Goal: Task Accomplishment & Management: Use online tool/utility

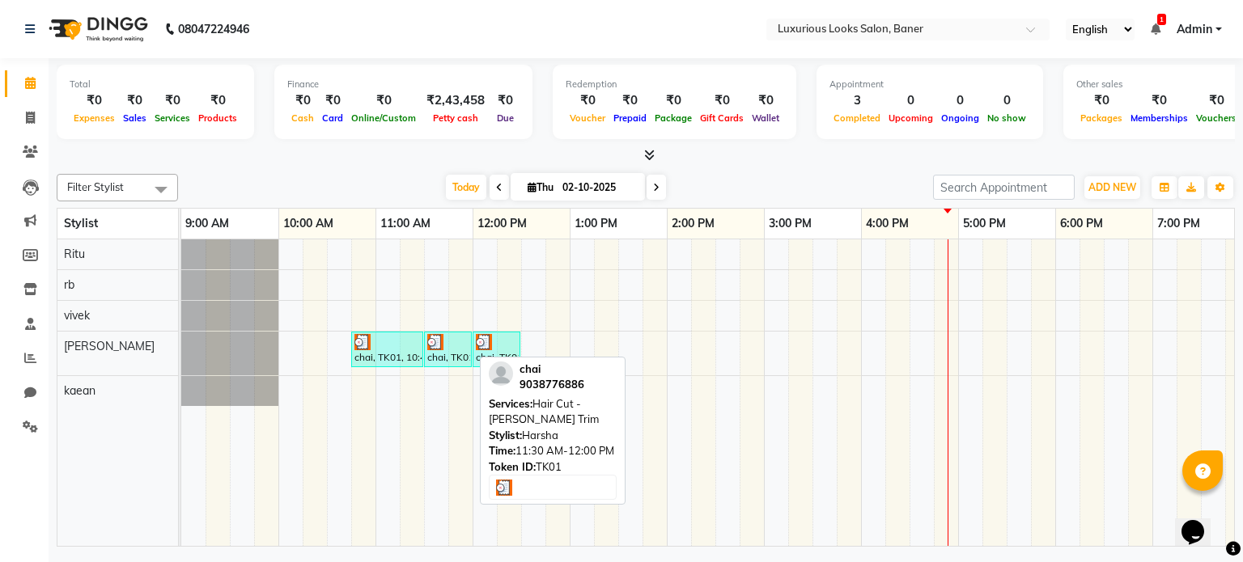
click at [448, 348] on div "chai, TK01, 11:30 AM-12:00 PM, Hair Cut - [PERSON_NAME] Trim" at bounding box center [448, 349] width 44 height 31
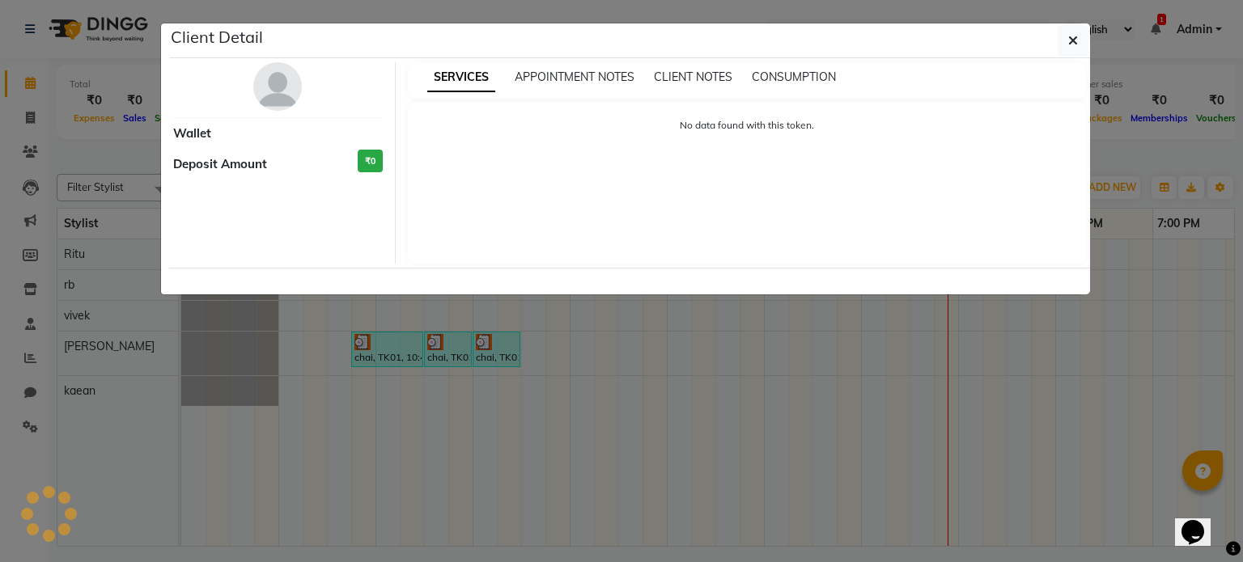
select select "3"
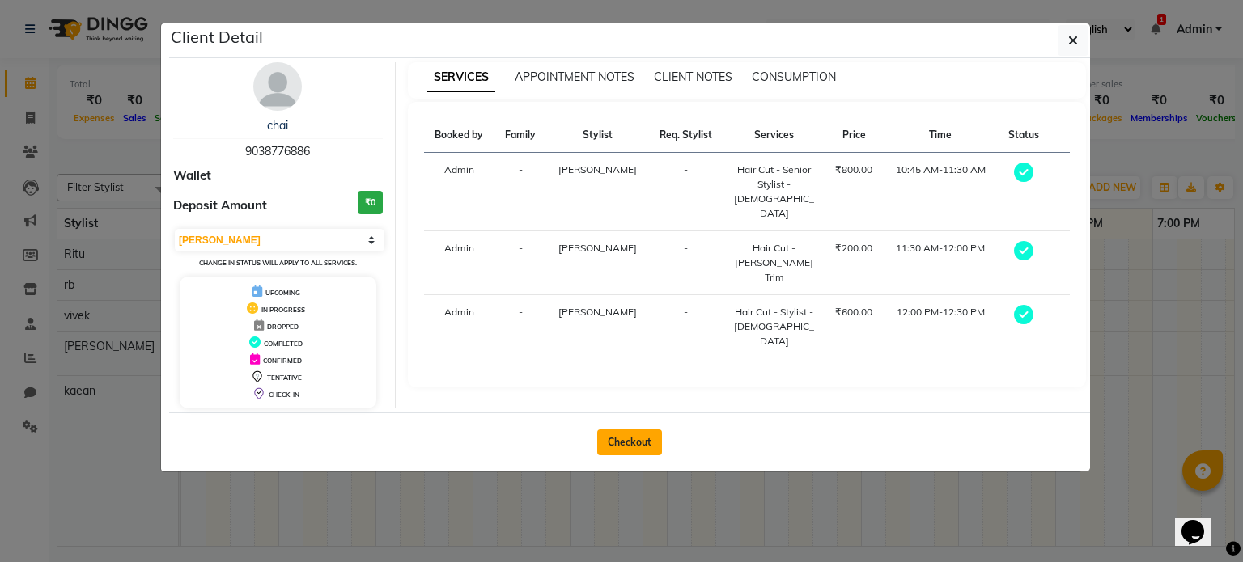
click at [625, 447] on button "Checkout" at bounding box center [629, 443] width 65 height 26
select select "service"
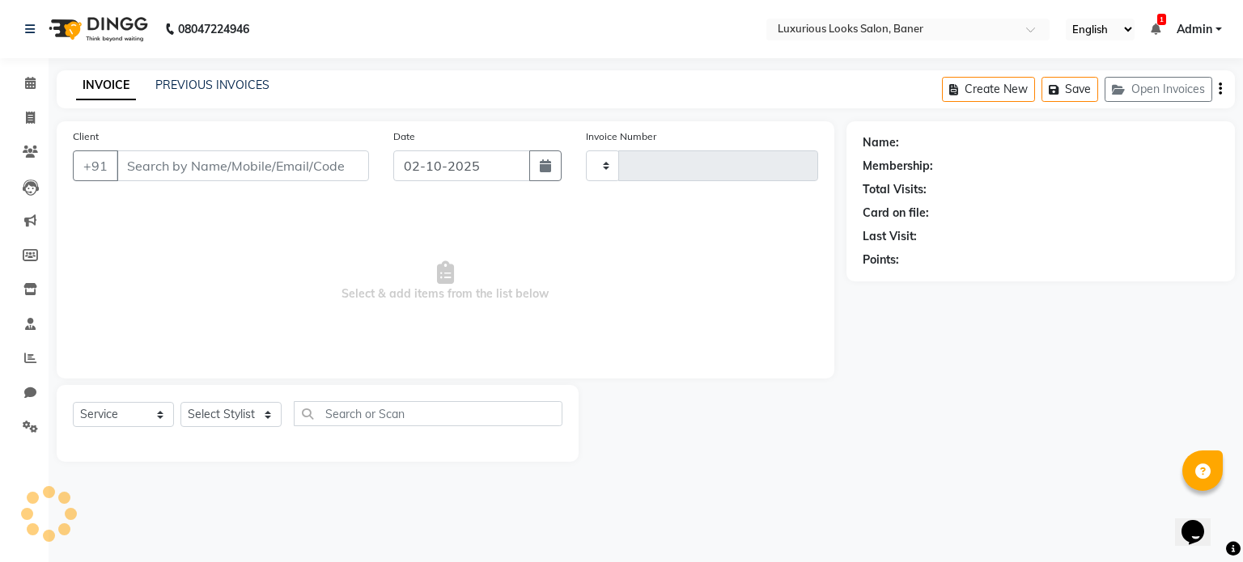
type input "0913"
select select "7573"
type input "9038776886"
select select "89017"
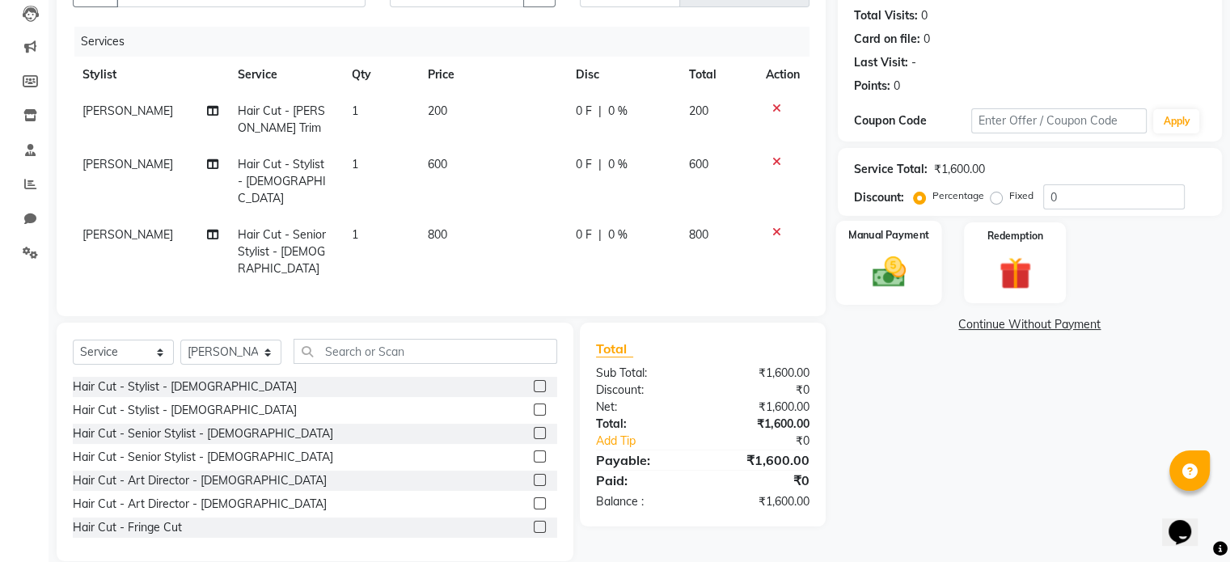
scroll to position [176, 0]
click at [863, 241] on div "Manual Payment" at bounding box center [889, 260] width 106 height 83
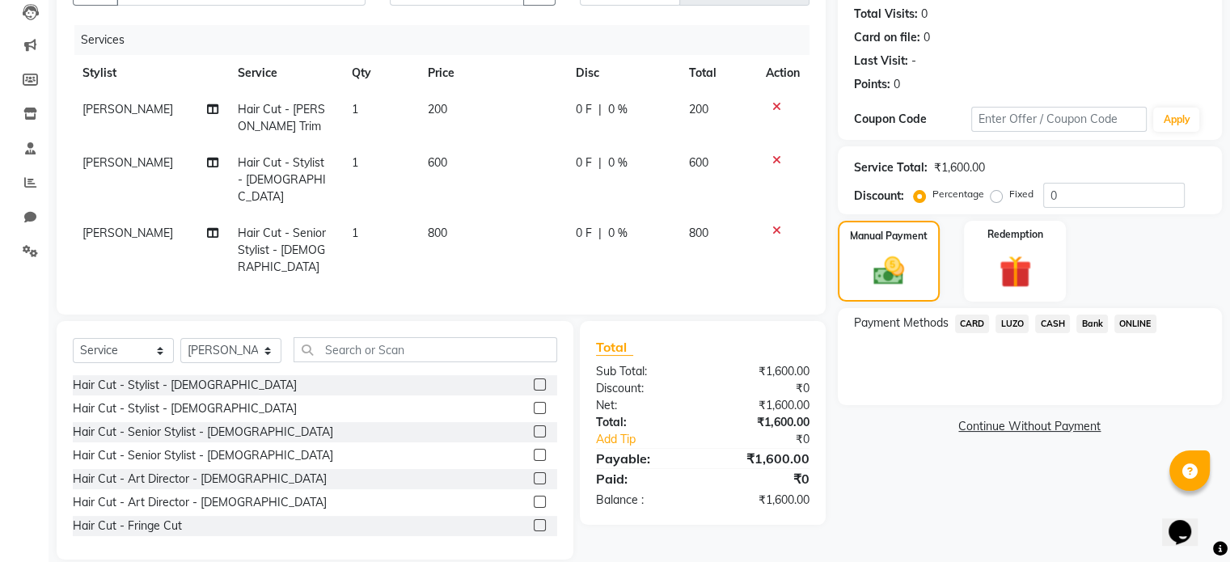
click at [1147, 321] on span "ONLINE" at bounding box center [1136, 324] width 42 height 19
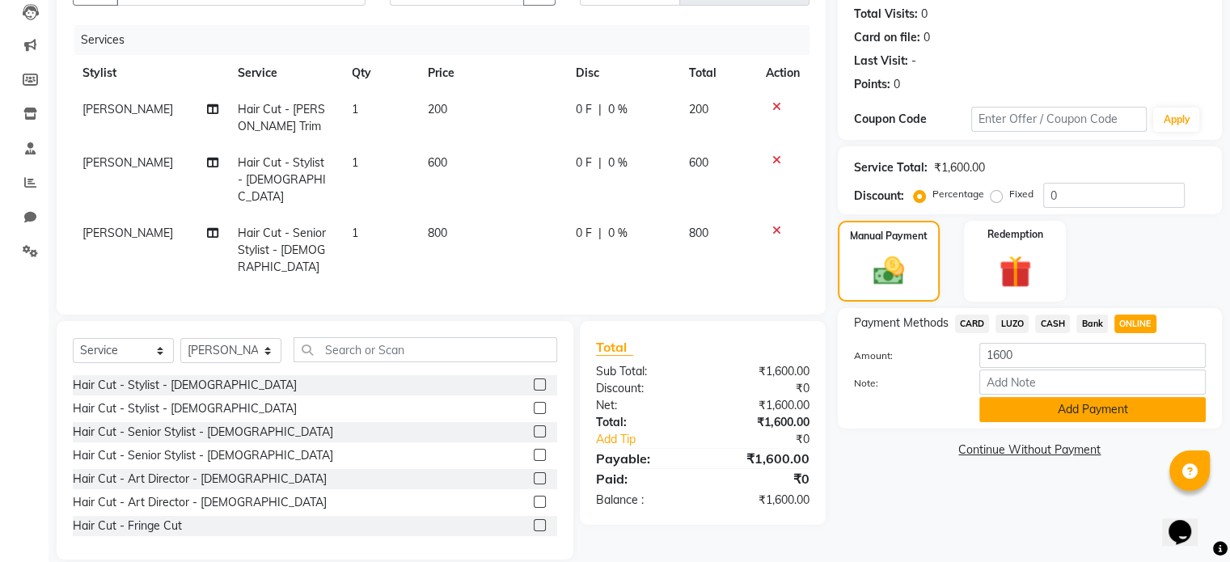
click at [1127, 407] on button "Add Payment" at bounding box center [1093, 409] width 227 height 25
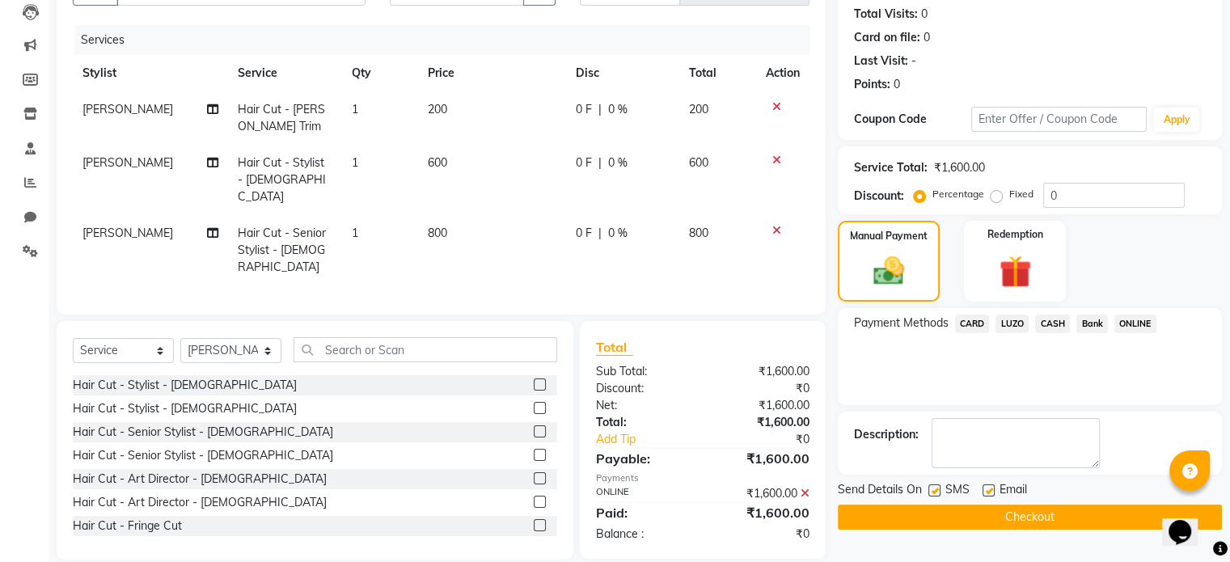
click at [937, 485] on label at bounding box center [935, 491] width 12 height 12
click at [937, 486] on input "checkbox" at bounding box center [934, 491] width 11 height 11
checkbox input "false"
click at [990, 489] on label at bounding box center [989, 491] width 12 height 12
click at [990, 489] on input "checkbox" at bounding box center [988, 491] width 11 height 11
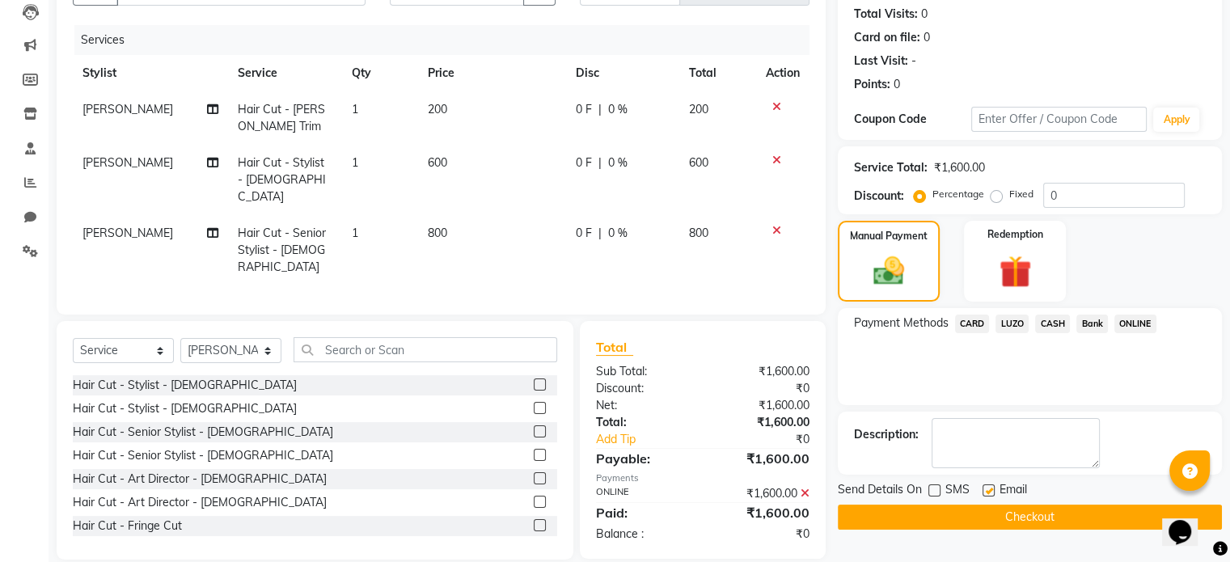
checkbox input "false"
click at [989, 513] on button "Checkout" at bounding box center [1030, 517] width 384 height 25
